Goal: Task Accomplishment & Management: Use online tool/utility

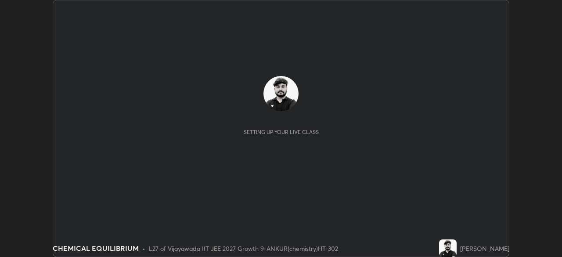
scroll to position [257, 562]
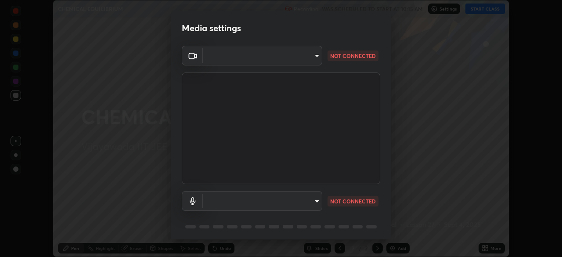
type input "6abeaecdeb226f2625be572e5a91b17e3a43c10ff086736bc350871787b847bf"
type input "default"
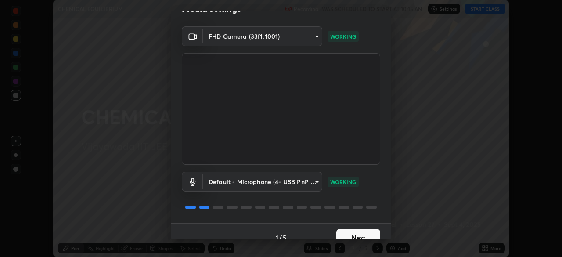
scroll to position [31, 0]
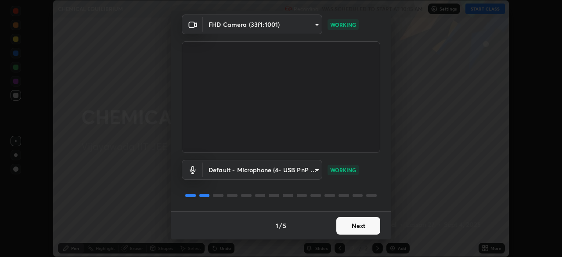
click at [356, 228] on button "Next" at bounding box center [359, 226] width 44 height 18
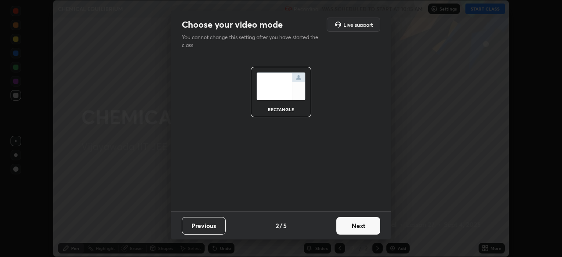
click at [352, 226] on button "Next" at bounding box center [359, 226] width 44 height 18
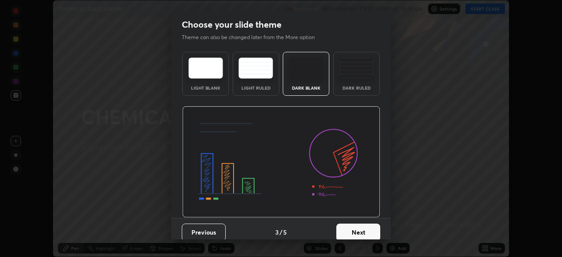
click at [356, 229] on button "Next" at bounding box center [359, 233] width 44 height 18
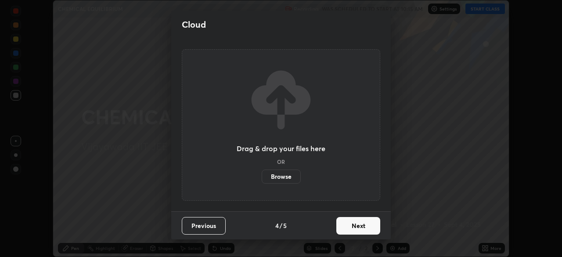
click at [357, 229] on button "Next" at bounding box center [359, 226] width 44 height 18
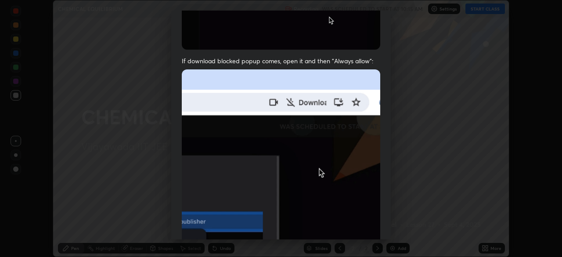
scroll to position [210, 0]
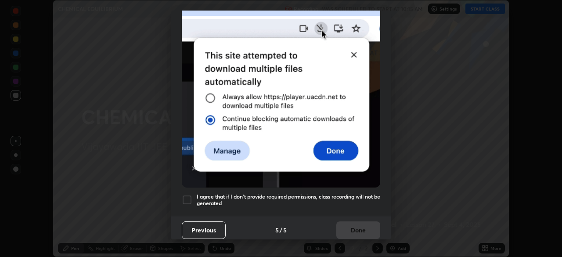
click at [190, 198] on div at bounding box center [187, 200] width 11 height 11
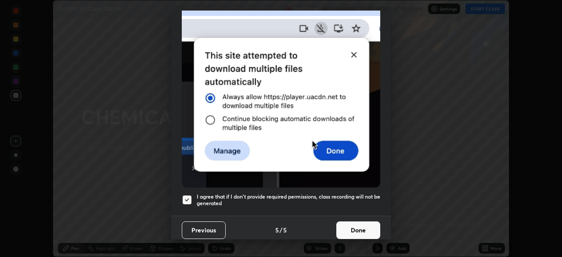
click at [360, 231] on button "Done" at bounding box center [359, 230] width 44 height 18
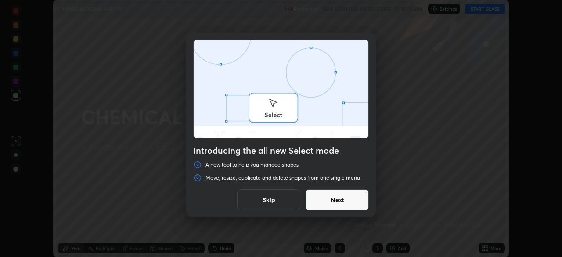
click at [483, 9] on div "Introducing the all new Select mode A new tool to help you manage shapes Move, …" at bounding box center [281, 128] width 562 height 257
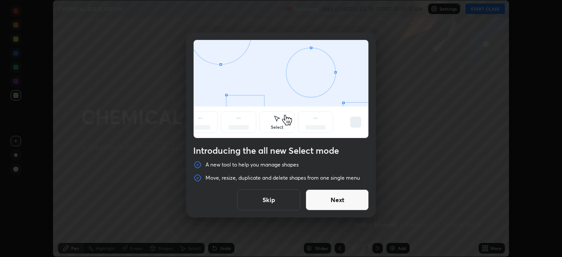
click at [351, 200] on button "Next" at bounding box center [337, 199] width 63 height 21
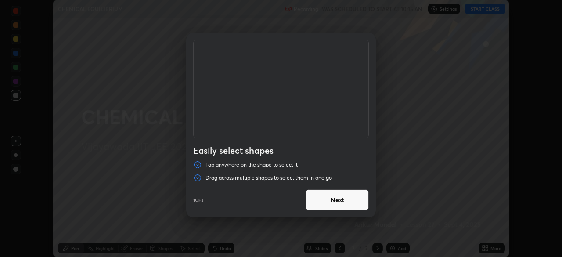
click at [350, 202] on button "Next" at bounding box center [337, 199] width 63 height 21
click at [350, 200] on button "Next" at bounding box center [337, 199] width 63 height 21
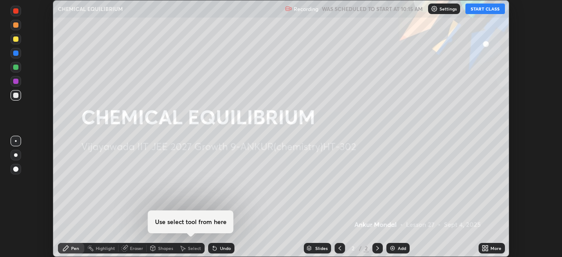
click at [478, 9] on button "START CLASS" at bounding box center [486, 9] width 40 height 11
